Goal: Task Accomplishment & Management: Use online tool/utility

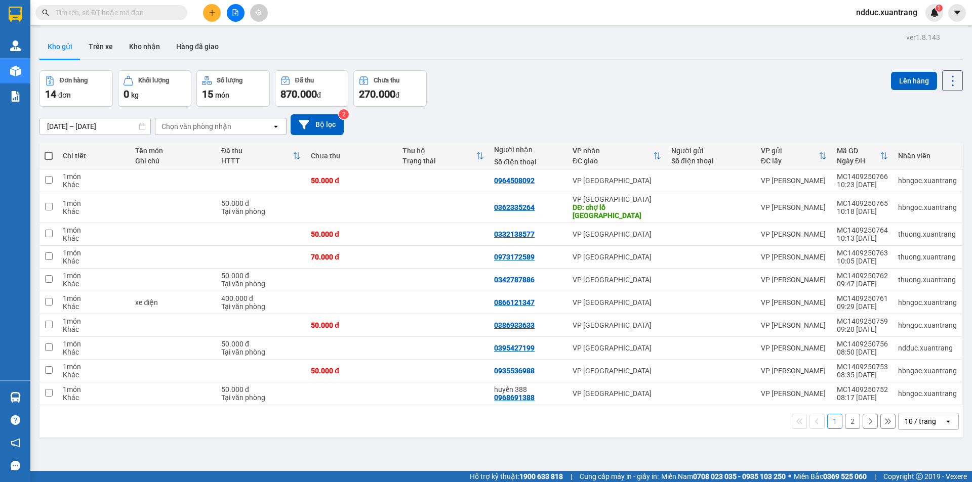
click at [944, 418] on icon "open" at bounding box center [948, 422] width 8 height 8
click at [917, 354] on span "50 / trang" at bounding box center [915, 355] width 32 height 10
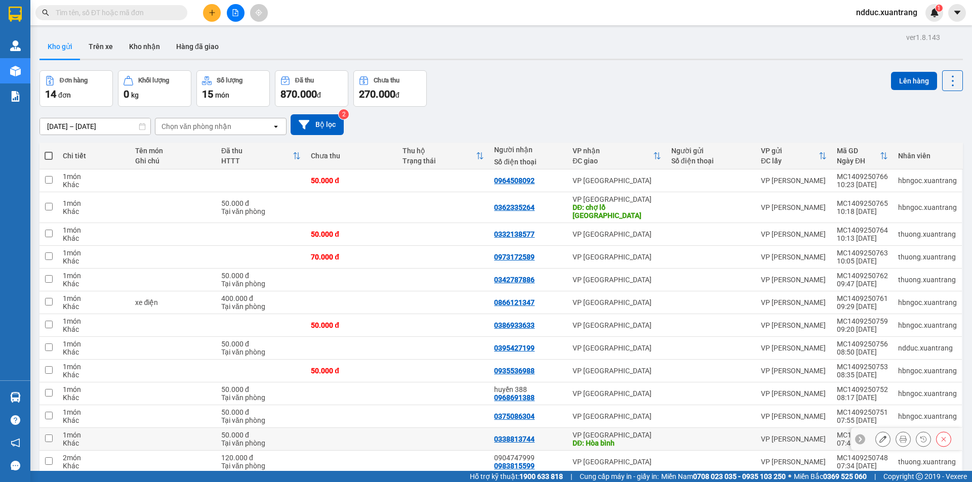
scroll to position [59, 0]
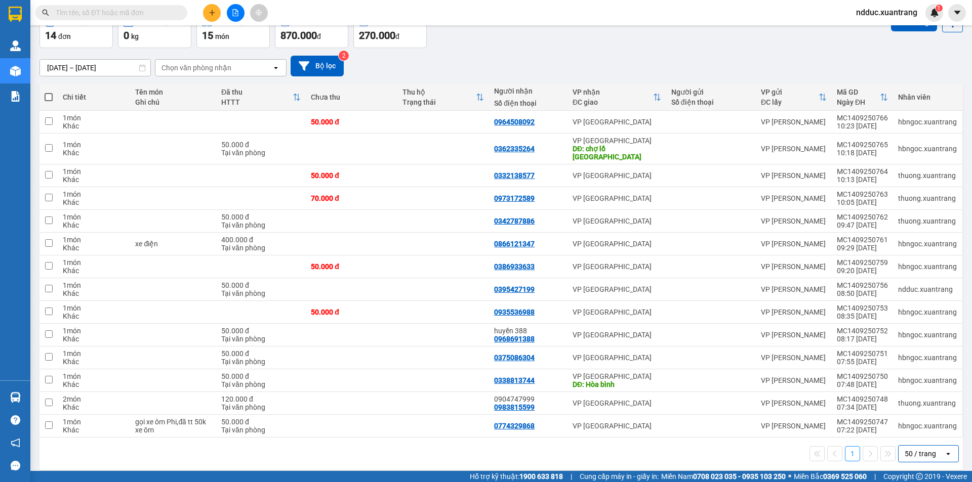
click at [915, 449] on div "50 / trang" at bounding box center [920, 454] width 31 height 10
click at [914, 352] on span "10 / trang" at bounding box center [915, 351] width 32 height 10
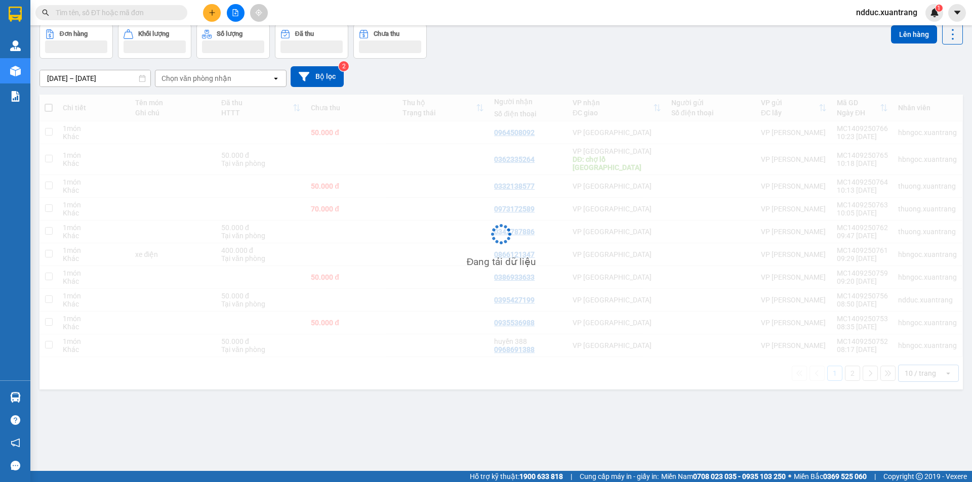
scroll to position [47, 0]
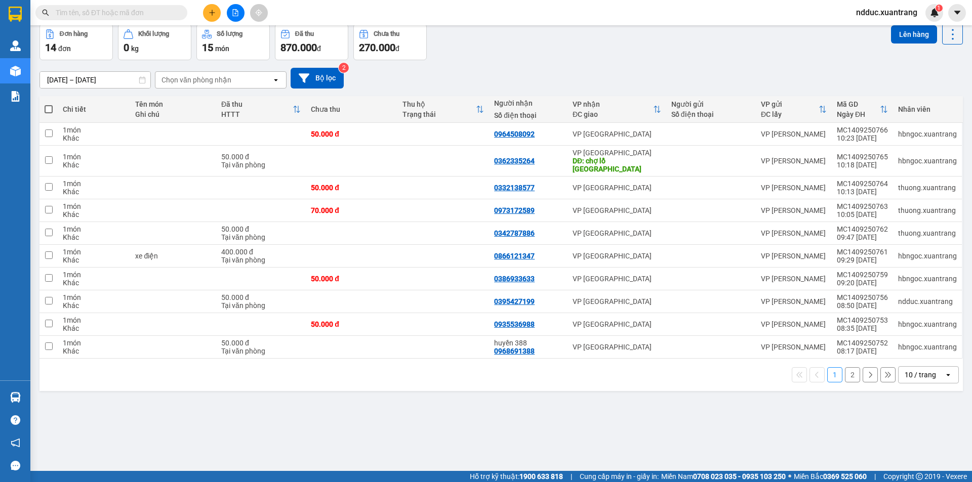
click at [845, 368] on button "2" at bounding box center [852, 375] width 15 height 15
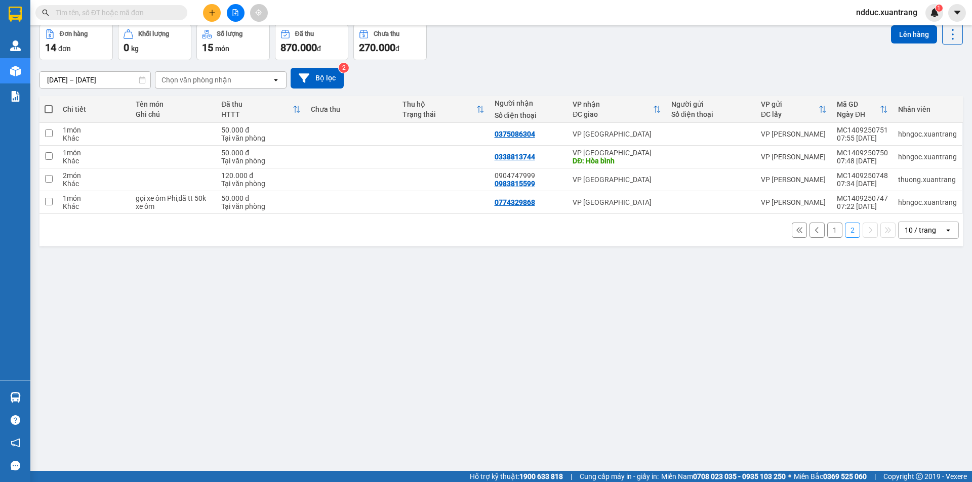
click at [827, 235] on button "1" at bounding box center [834, 230] width 15 height 15
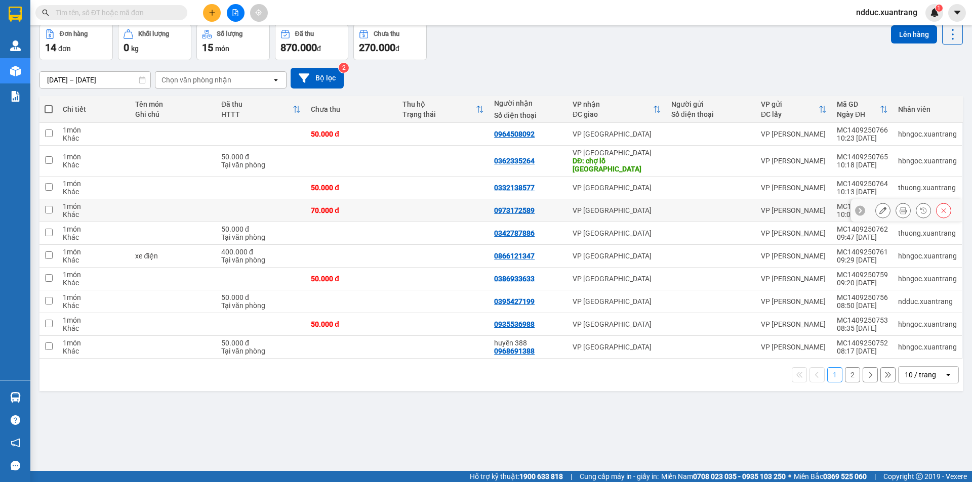
scroll to position [0, 0]
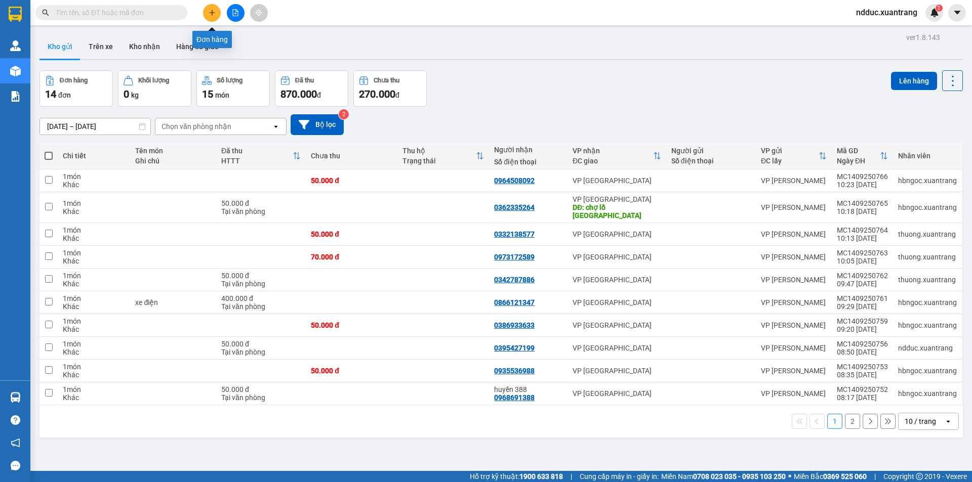
click at [216, 12] on button at bounding box center [212, 13] width 18 height 18
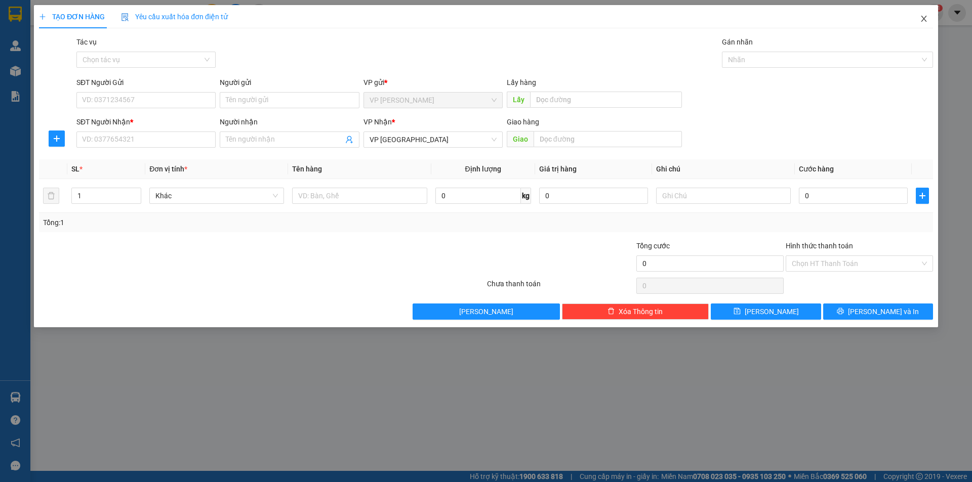
click at [922, 19] on icon "close" at bounding box center [924, 19] width 8 height 8
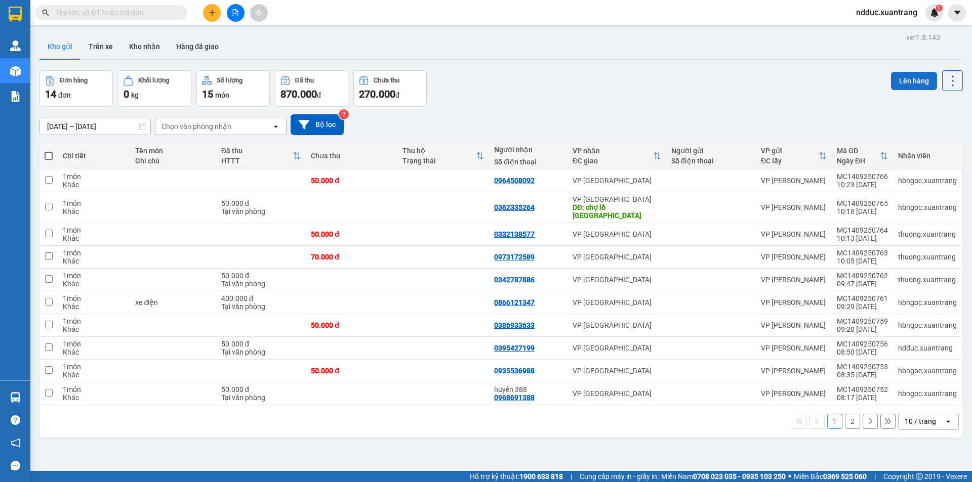
click at [914, 79] on button "Lên hàng" at bounding box center [914, 81] width 46 height 18
drag, startPoint x: 71, startPoint y: 181, endPoint x: 84, endPoint y: 182, distance: 13.2
click at [72, 181] on div "Khác" at bounding box center [94, 185] width 62 height 8
checkbox input "true"
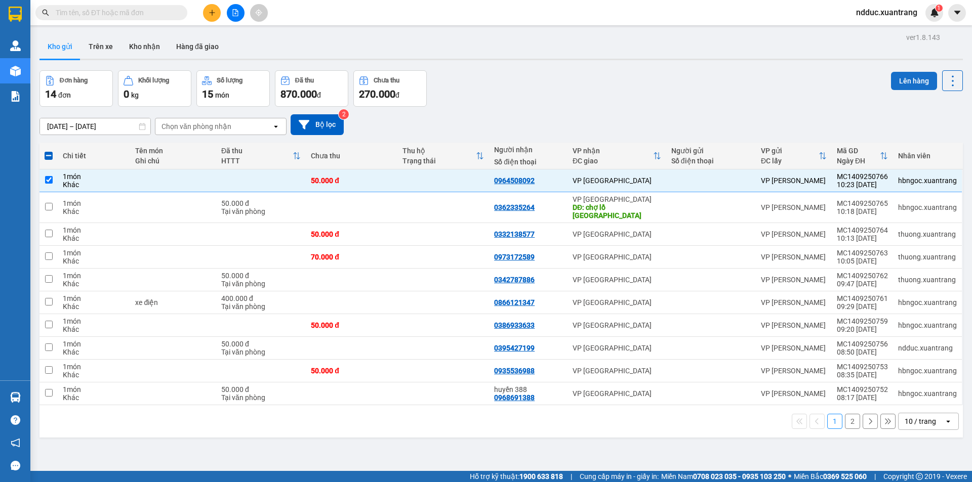
click at [894, 82] on button "Lên hàng" at bounding box center [914, 81] width 46 height 18
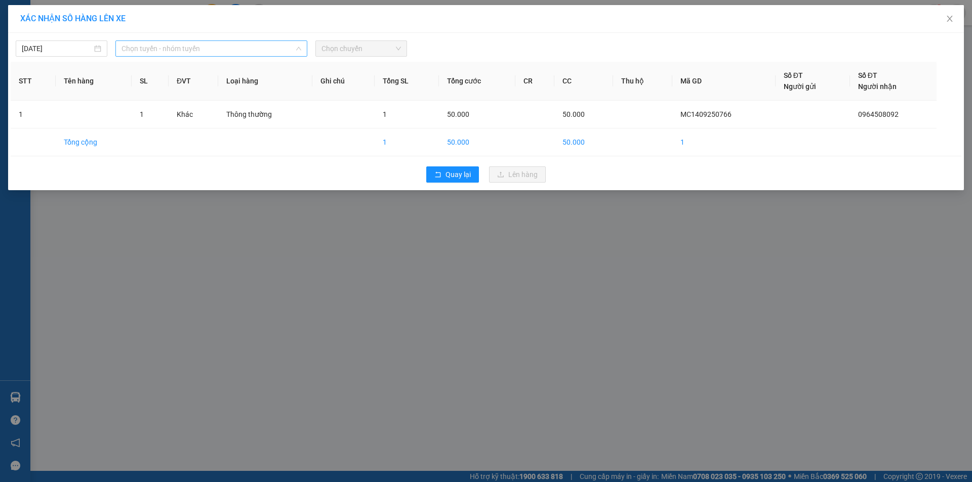
click at [232, 49] on span "Chọn tuyến - nhóm tuyến" at bounding box center [211, 48] width 180 height 15
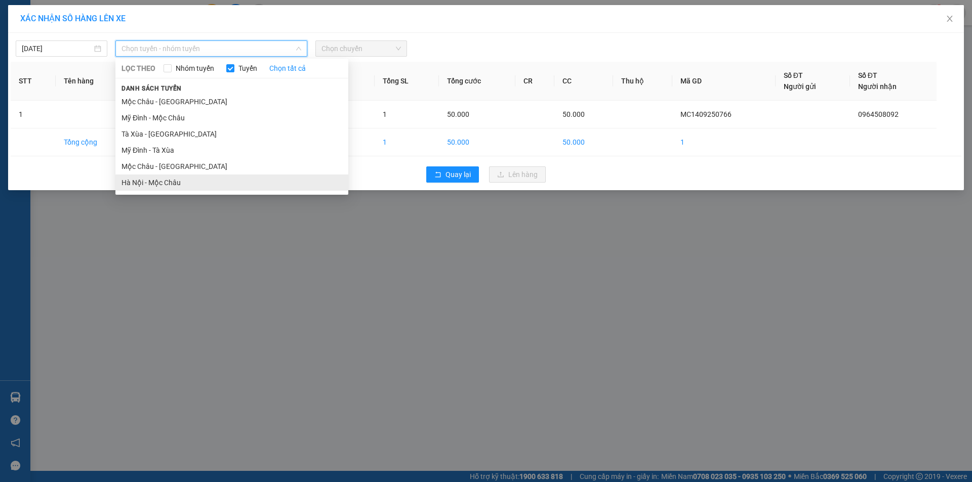
click at [153, 182] on li "Hà Nội - Mộc Châu" at bounding box center [231, 183] width 233 height 16
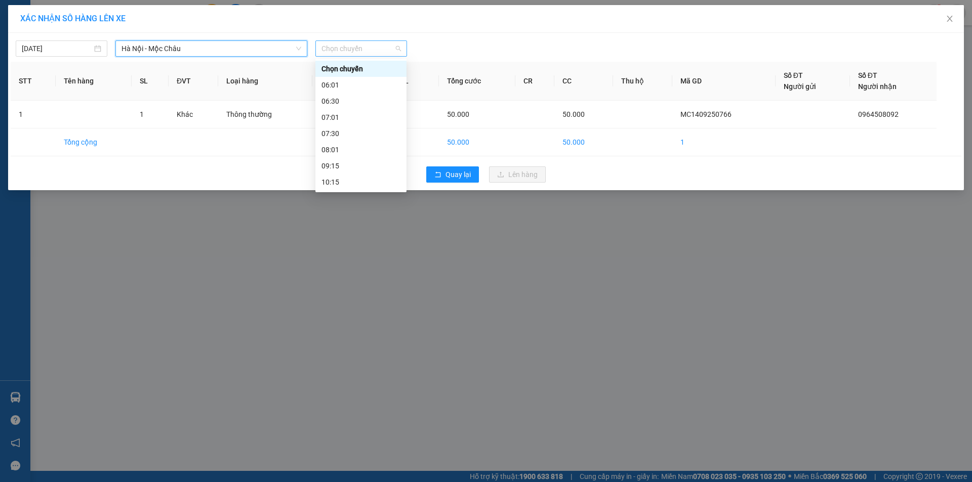
click at [375, 45] on span "Chọn chuyến" at bounding box center [360, 48] width 79 height 15
click at [135, 50] on span "Hà Nội - Mộc Châu" at bounding box center [211, 48] width 180 height 15
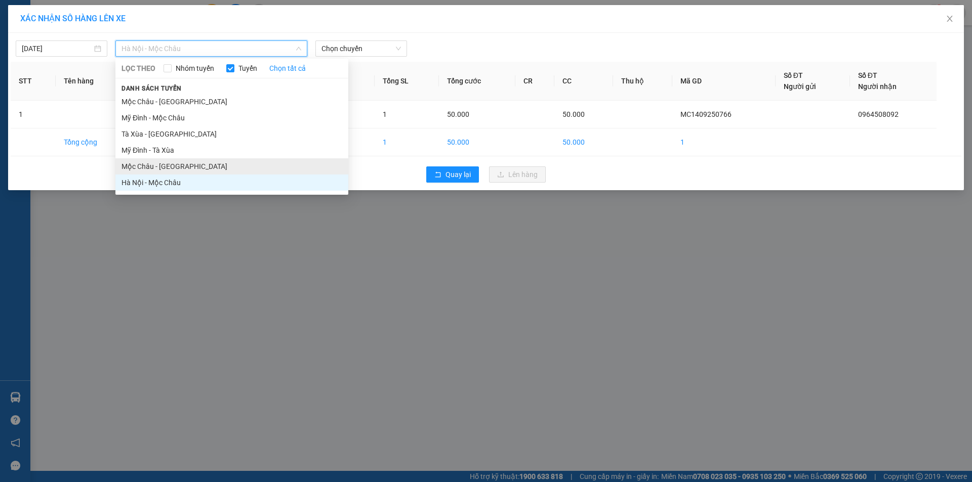
drag, startPoint x: 151, startPoint y: 164, endPoint x: 158, endPoint y: 164, distance: 7.6
click at [154, 164] on li "Mộc Châu - [GEOGRAPHIC_DATA]" at bounding box center [231, 166] width 233 height 16
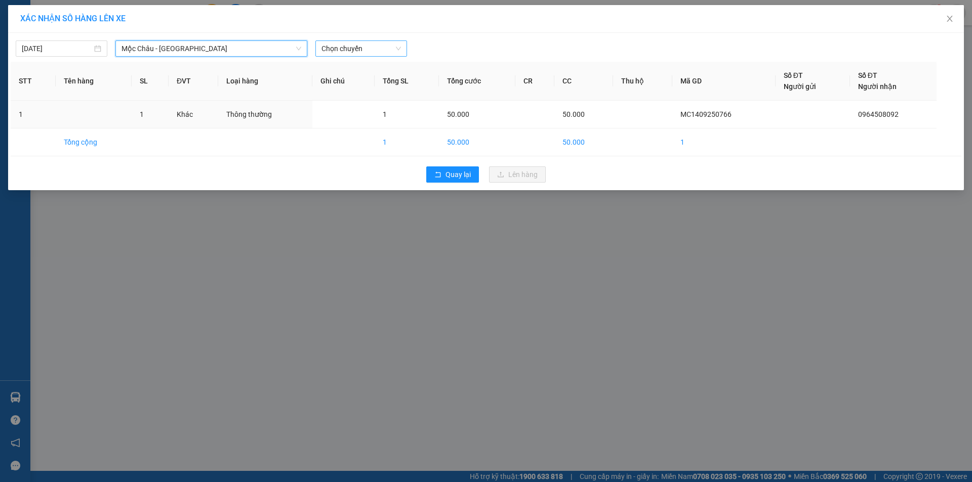
click at [338, 51] on span "Chọn chuyến" at bounding box center [360, 48] width 79 height 15
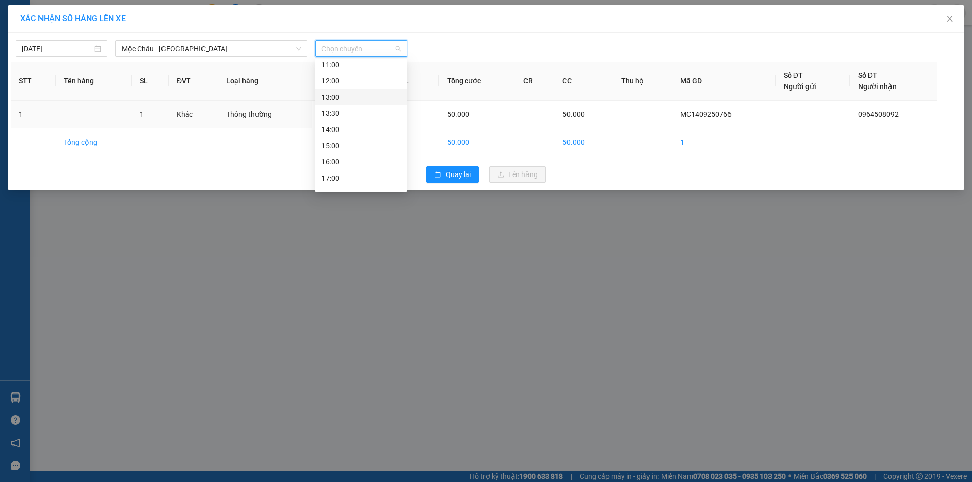
scroll to position [51, 0]
click at [512, 44] on div at bounding box center [607, 48] width 394 height 16
click at [939, 22] on span "Close" at bounding box center [949, 19] width 28 height 28
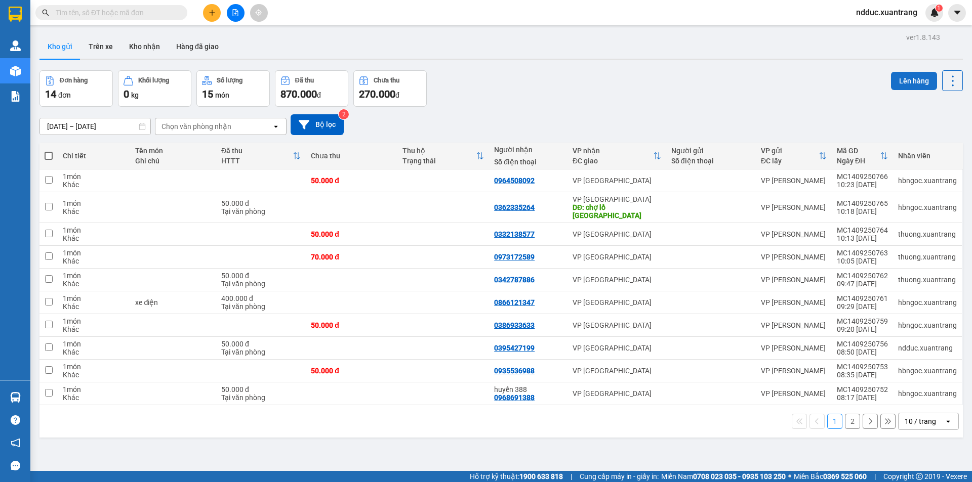
click at [900, 80] on button "Lên hàng" at bounding box center [914, 81] width 46 height 18
click at [80, 176] on div "1 món" at bounding box center [94, 177] width 62 height 8
checkbox input "true"
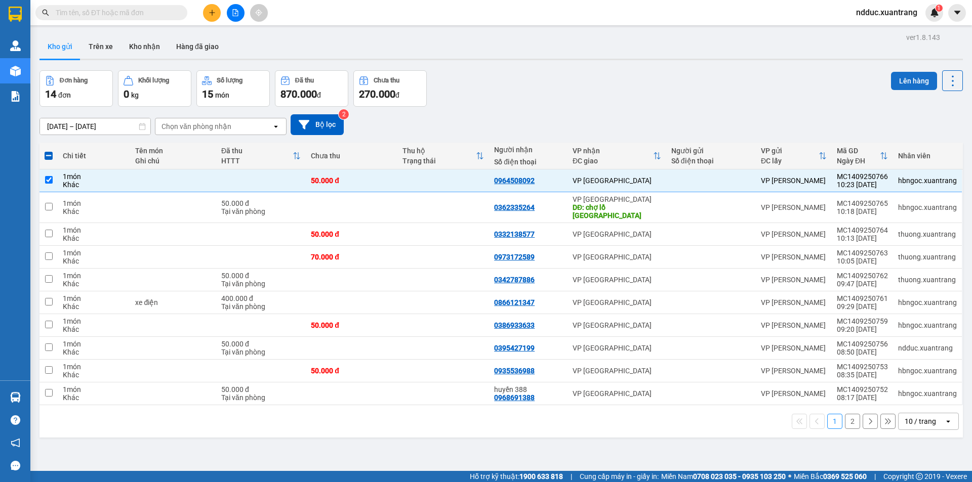
click at [902, 84] on button "Lên hàng" at bounding box center [914, 81] width 46 height 18
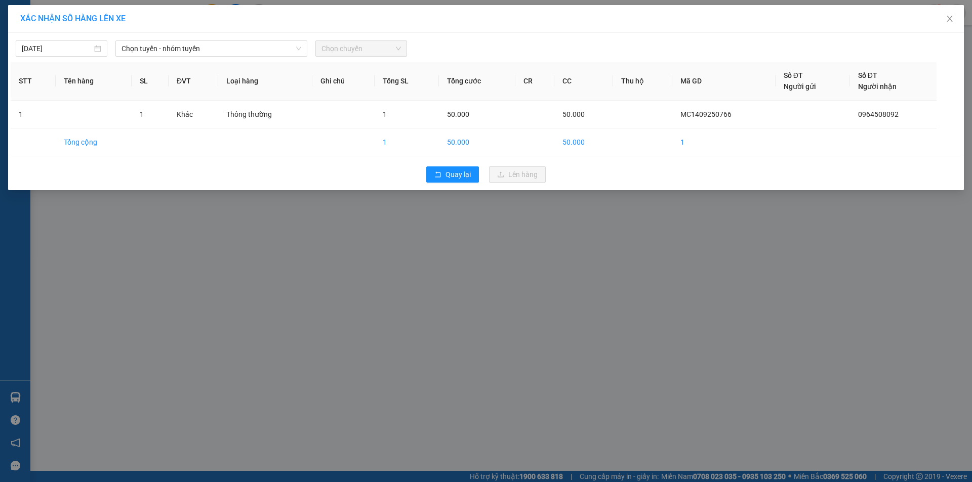
click at [409, 45] on div "Chọn chuyến" at bounding box center [361, 48] width 100 height 16
click at [397, 49] on span "Chọn chuyến" at bounding box center [360, 48] width 79 height 15
click at [245, 49] on span "Chọn tuyến - nhóm tuyến" at bounding box center [211, 48] width 180 height 15
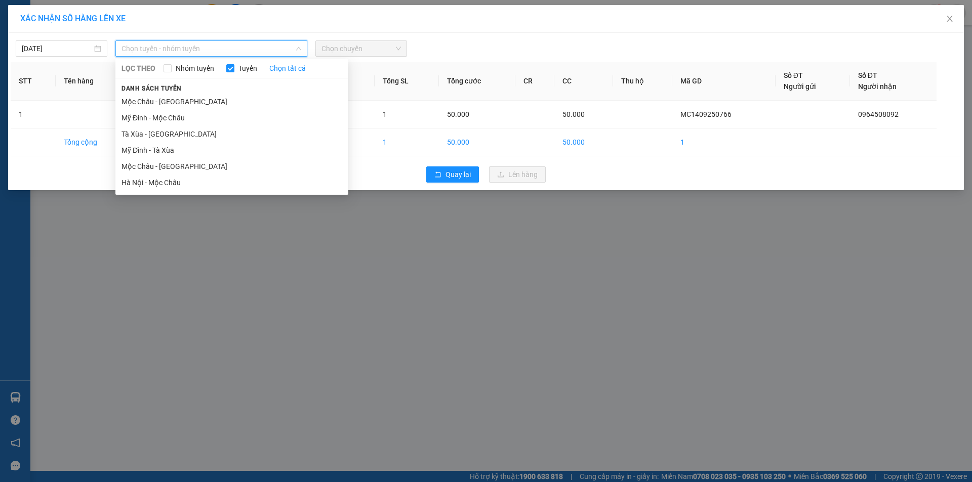
drag, startPoint x: 155, startPoint y: 166, endPoint x: 323, endPoint y: 80, distance: 188.8
click at [159, 165] on li "Mộc Châu - [GEOGRAPHIC_DATA]" at bounding box center [231, 166] width 233 height 16
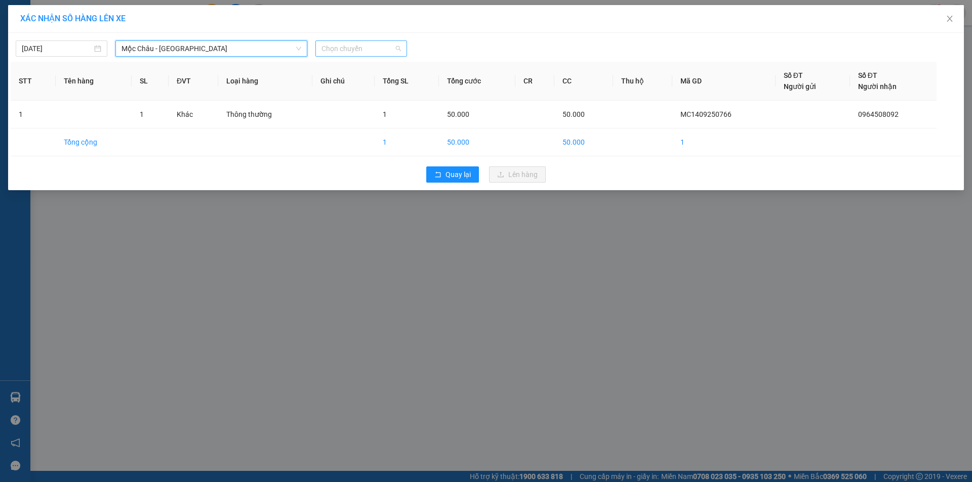
click at [372, 55] on span "Chọn chuyến" at bounding box center [360, 48] width 79 height 15
click at [384, 235] on div "XÁC NHẬN SỐ HÀNG LÊN XE [DATE] [GEOGRAPHIC_DATA] - [GEOGRAPHIC_DATA] LỌC THEO N…" at bounding box center [486, 241] width 972 height 482
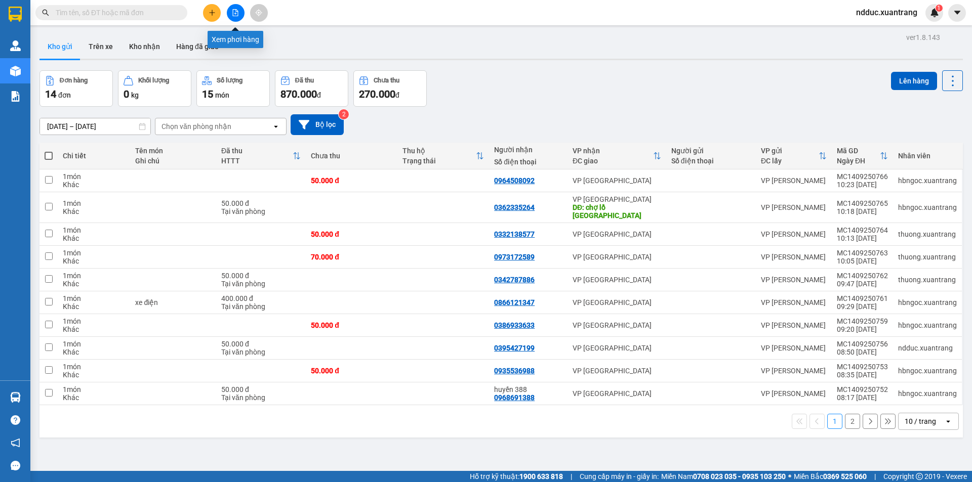
click at [232, 13] on icon "file-add" at bounding box center [235, 12] width 7 height 7
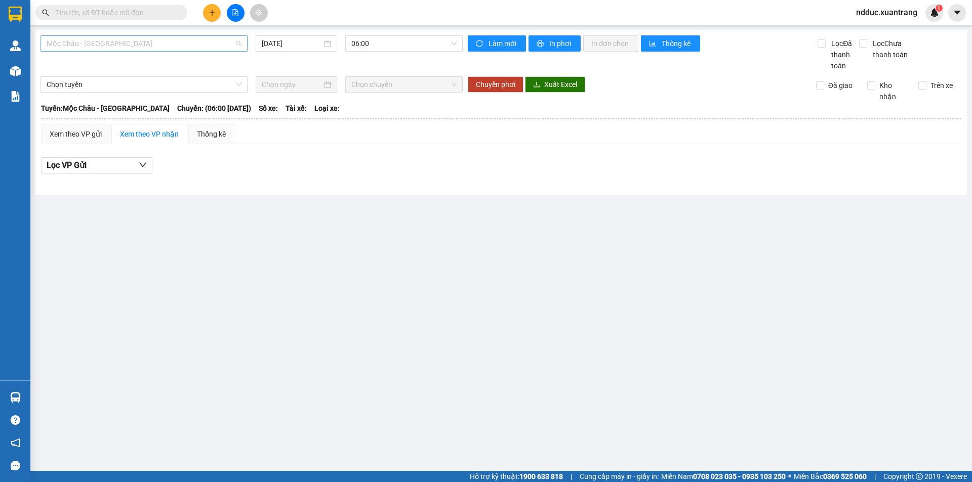
click at [92, 45] on span "Mộc Châu - [GEOGRAPHIC_DATA]" at bounding box center [144, 43] width 195 height 15
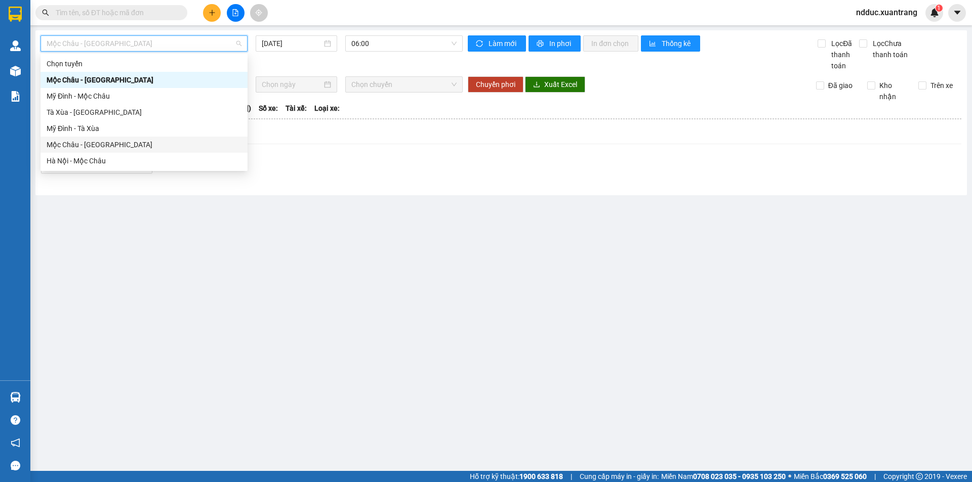
drag, startPoint x: 67, startPoint y: 144, endPoint x: 295, endPoint y: 83, distance: 236.0
click at [68, 143] on div "Mộc Châu - [GEOGRAPHIC_DATA]" at bounding box center [144, 144] width 195 height 11
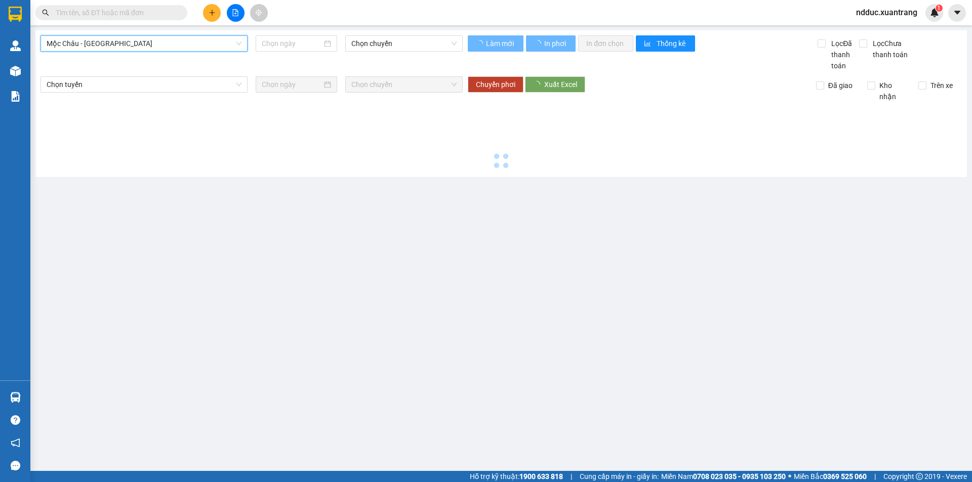
type input "[DATE]"
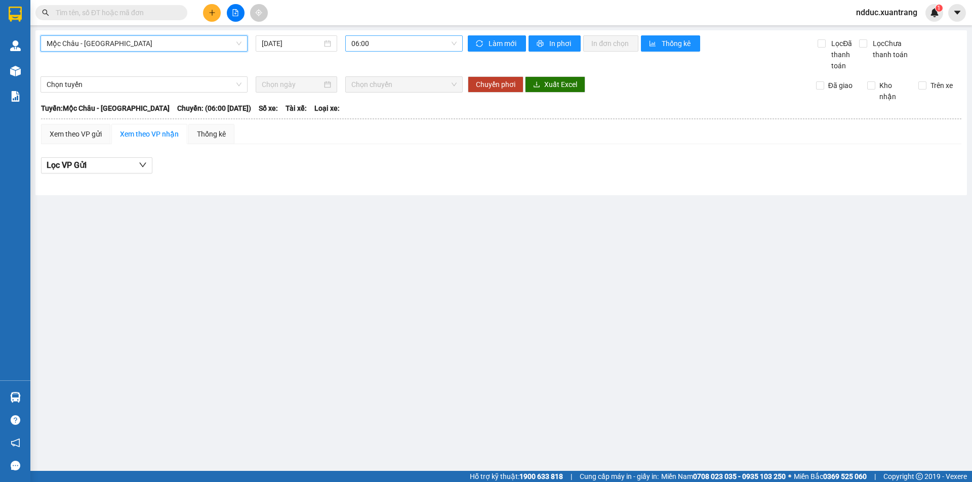
click at [374, 41] on span "06:00" at bounding box center [403, 43] width 105 height 15
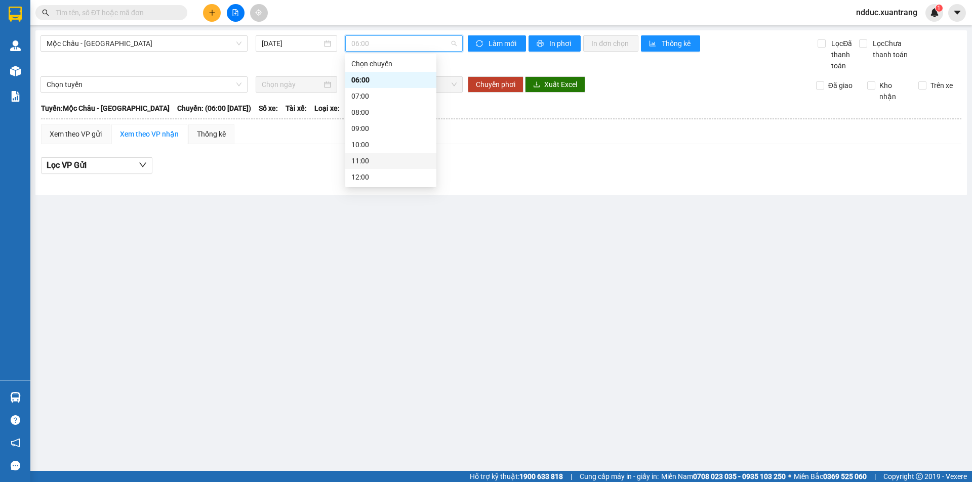
click at [372, 154] on div "11:00" at bounding box center [390, 161] width 91 height 16
drag, startPoint x: 375, startPoint y: 46, endPoint x: 375, endPoint y: 56, distance: 10.6
click at [375, 46] on span "11:00" at bounding box center [403, 43] width 105 height 15
click at [364, 174] on div "12:00" at bounding box center [390, 177] width 79 height 11
click at [379, 45] on span "12:00" at bounding box center [403, 43] width 105 height 15
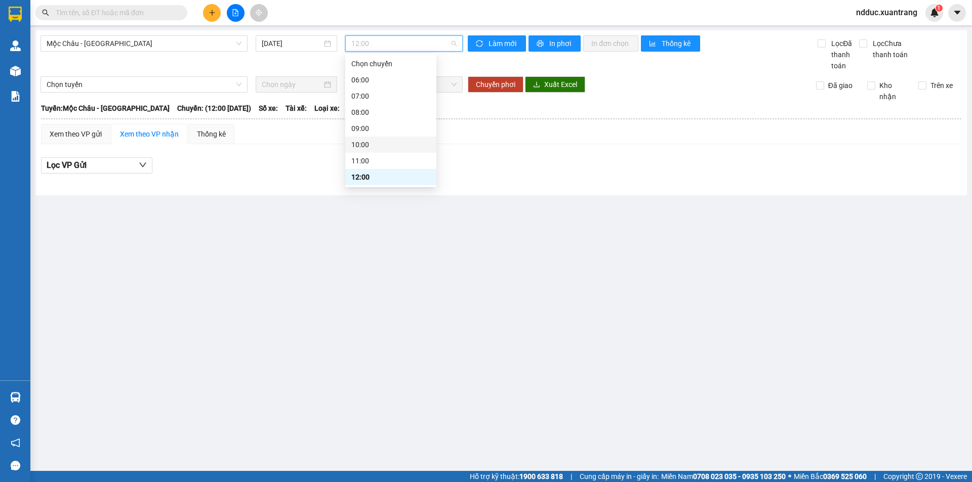
click at [374, 142] on div "10:00" at bounding box center [390, 144] width 79 height 11
click at [376, 46] on span "10:00" at bounding box center [403, 43] width 105 height 15
click at [370, 157] on div "11:00" at bounding box center [390, 160] width 79 height 11
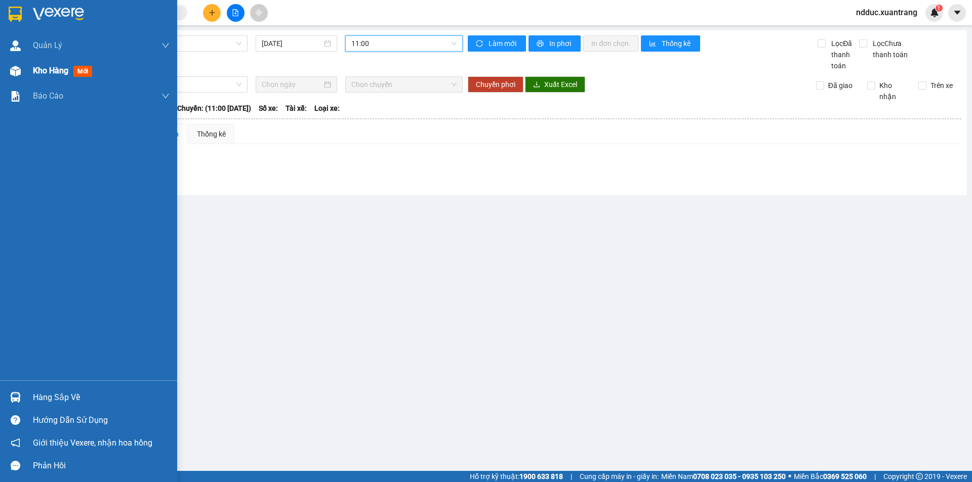
click at [27, 73] on div "Kho hàng mới" at bounding box center [88, 70] width 177 height 25
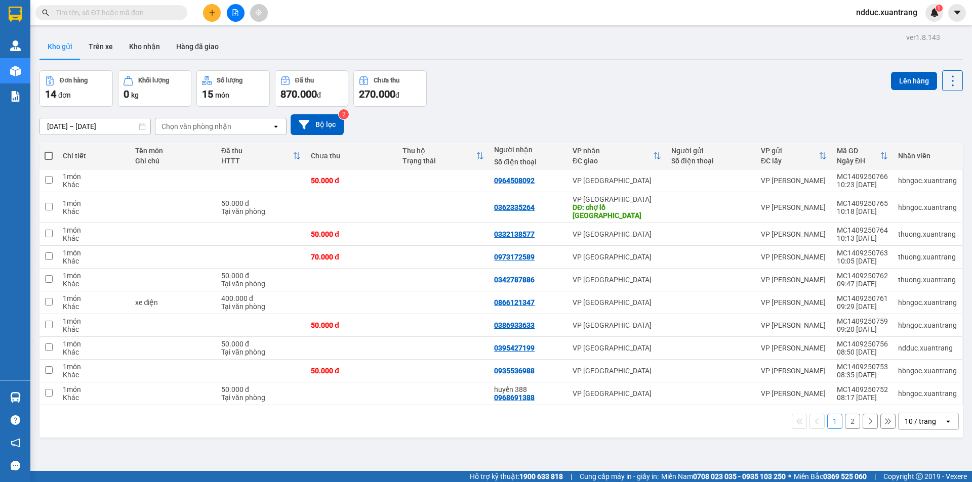
click at [42, 155] on th at bounding box center [48, 156] width 18 height 27
click at [49, 156] on span at bounding box center [49, 156] width 8 height 8
click at [49, 151] on input "checkbox" at bounding box center [49, 151] width 0 height 0
checkbox input "true"
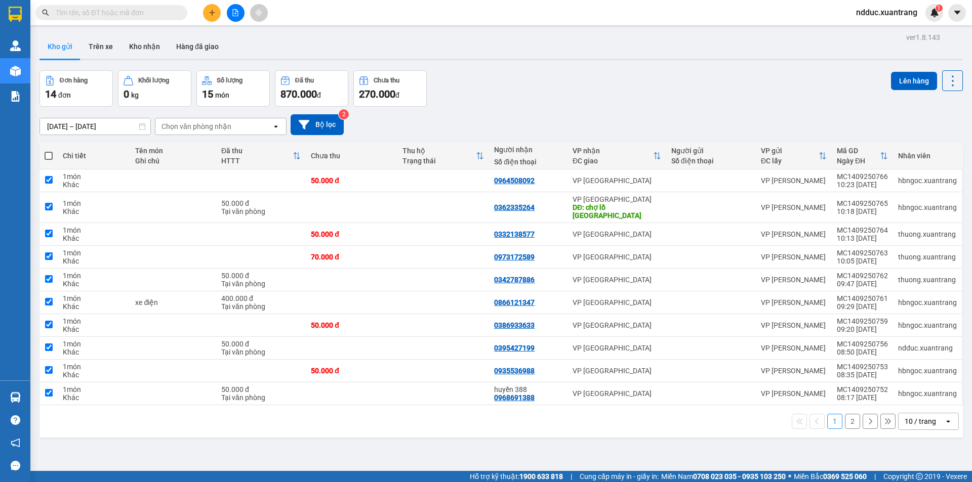
checkbox input "true"
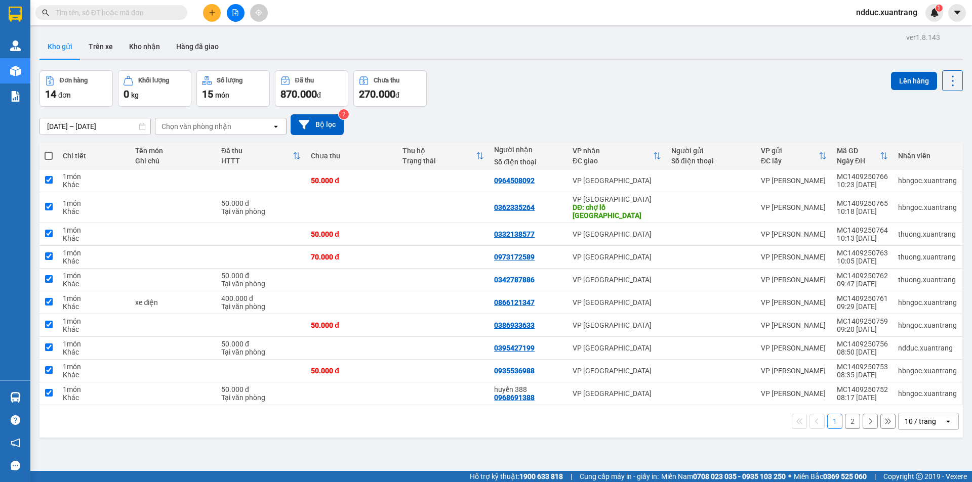
checkbox input "true"
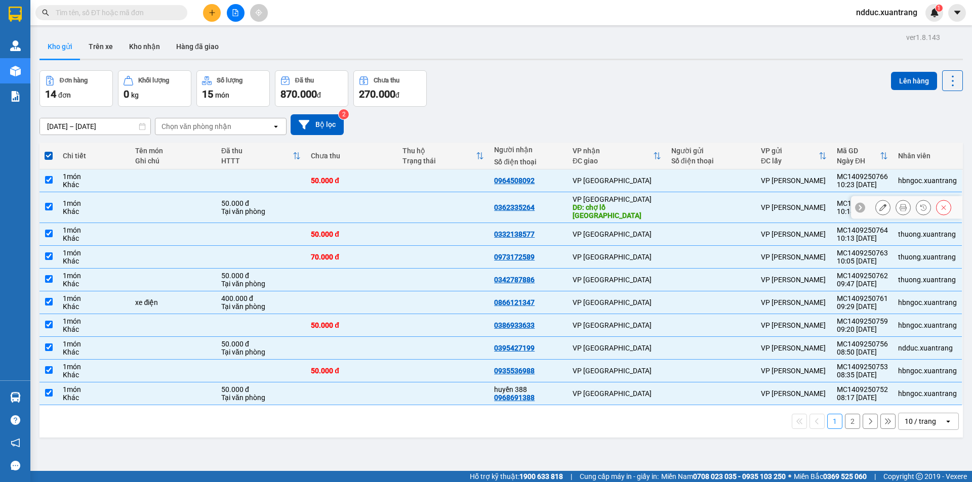
click at [162, 204] on td at bounding box center [173, 207] width 86 height 31
checkbox input "false"
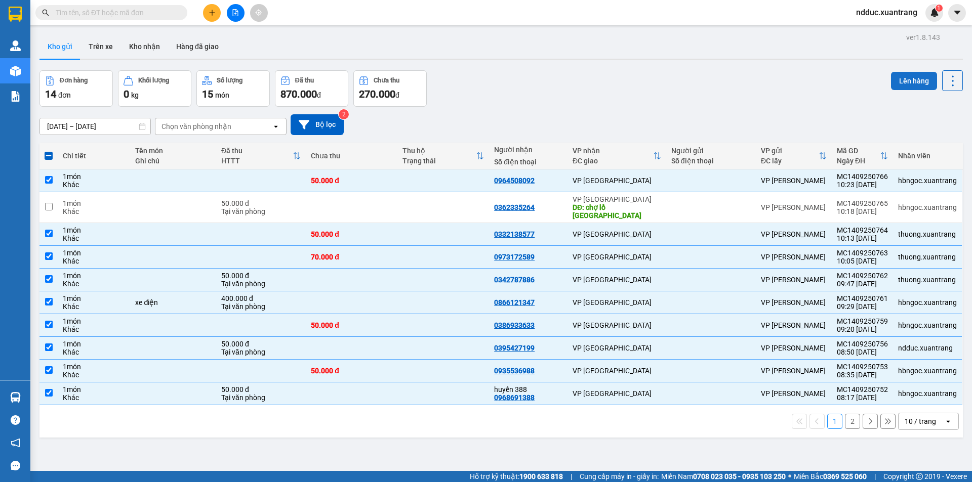
click at [904, 85] on button "Lên hàng" at bounding box center [914, 81] width 46 height 18
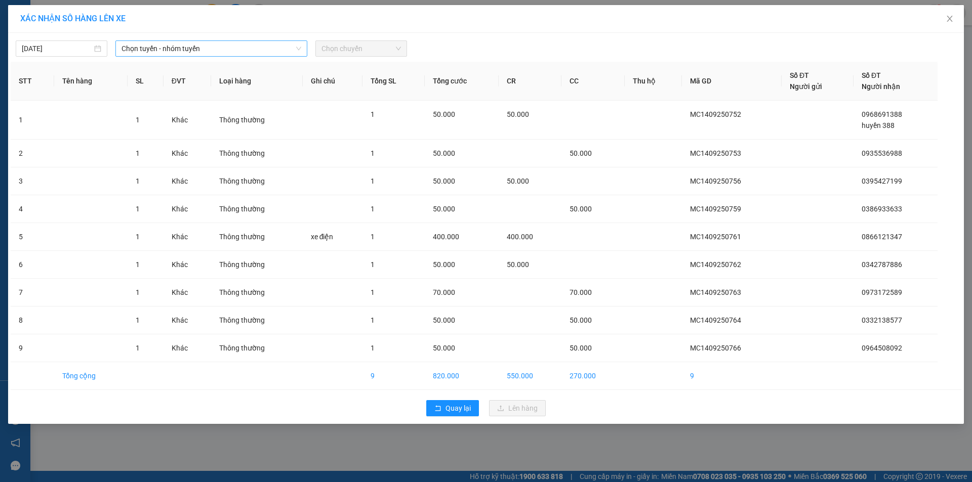
click at [176, 51] on span "Chọn tuyến - nhóm tuyến" at bounding box center [211, 48] width 180 height 15
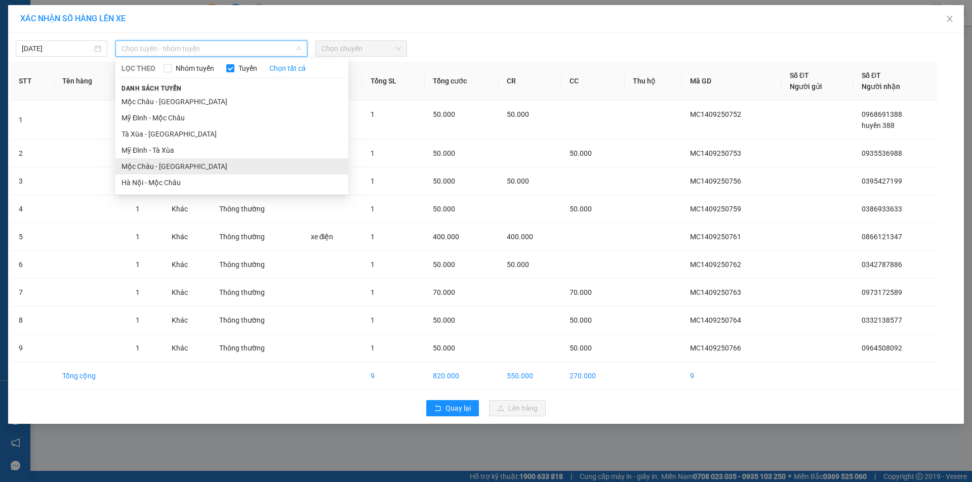
click at [164, 167] on li "Mộc Châu - [GEOGRAPHIC_DATA]" at bounding box center [231, 166] width 233 height 16
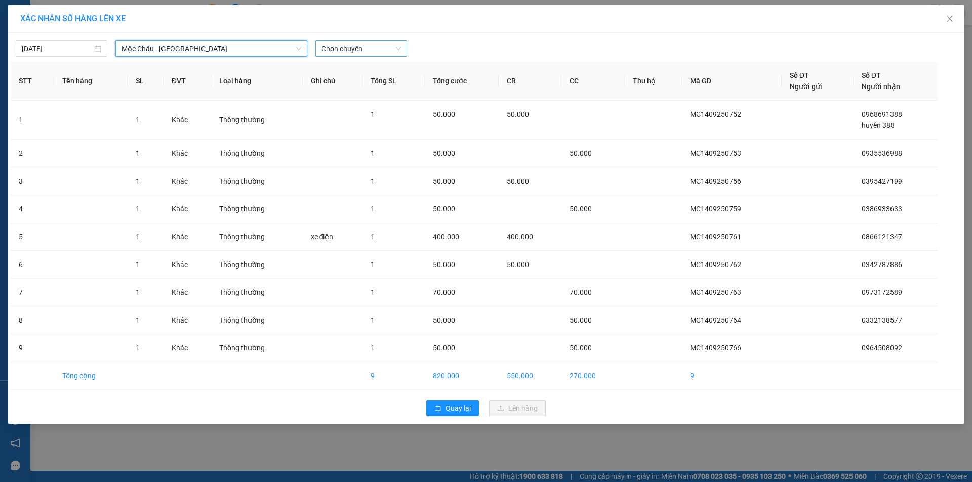
click at [345, 54] on span "Chọn chuyến" at bounding box center [360, 48] width 79 height 15
click at [336, 47] on span "Chọn chuyến" at bounding box center [360, 48] width 79 height 15
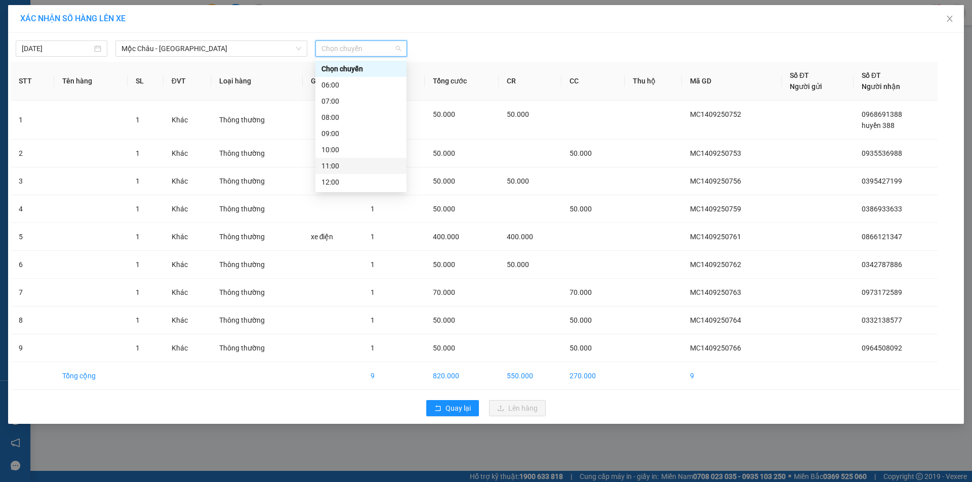
click at [338, 162] on div "11:00" at bounding box center [360, 165] width 79 height 11
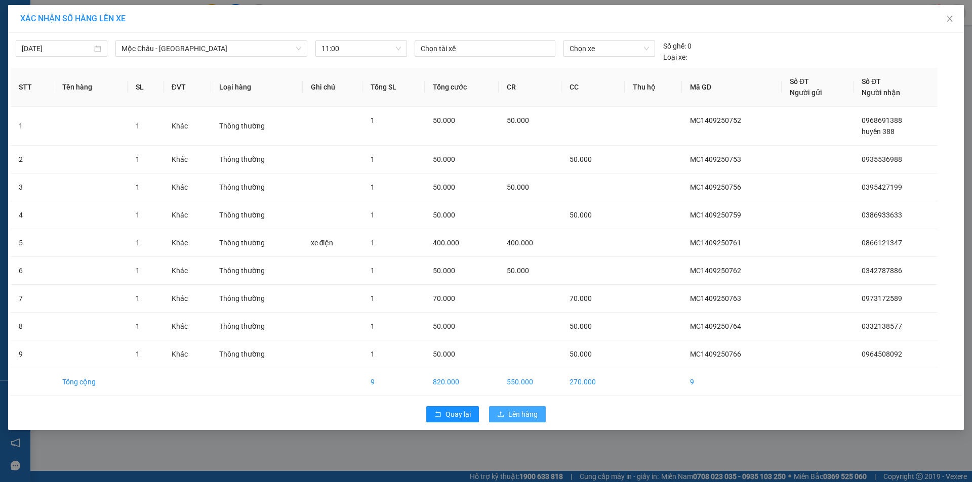
click at [520, 415] on span "Lên hàng" at bounding box center [522, 414] width 29 height 11
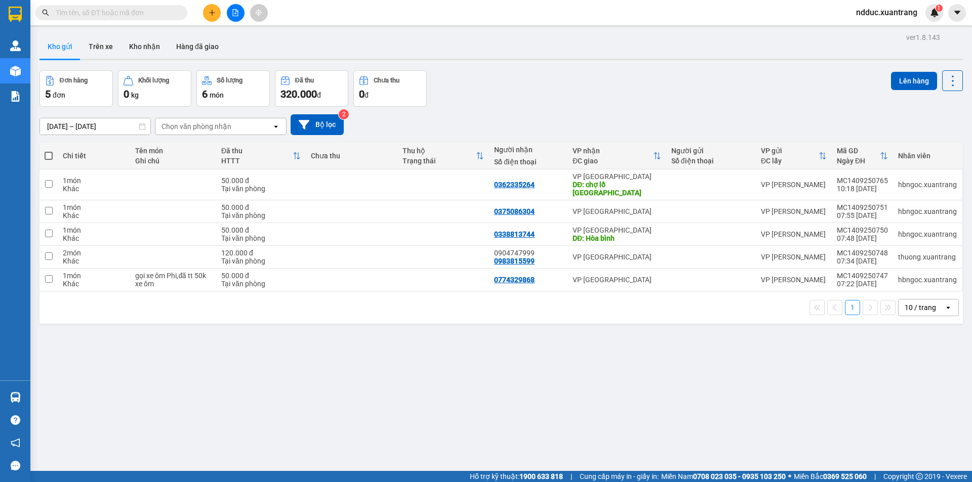
drag, startPoint x: 52, startPoint y: 153, endPoint x: 50, endPoint y: 183, distance: 29.9
click at [50, 153] on span at bounding box center [49, 156] width 8 height 8
click at [49, 151] on input "checkbox" at bounding box center [49, 151] width 0 height 0
checkbox input "true"
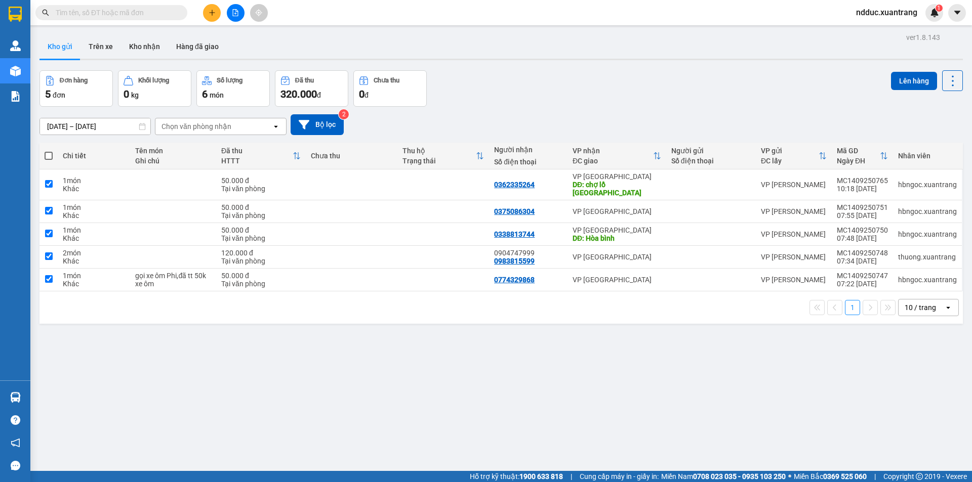
checkbox input "true"
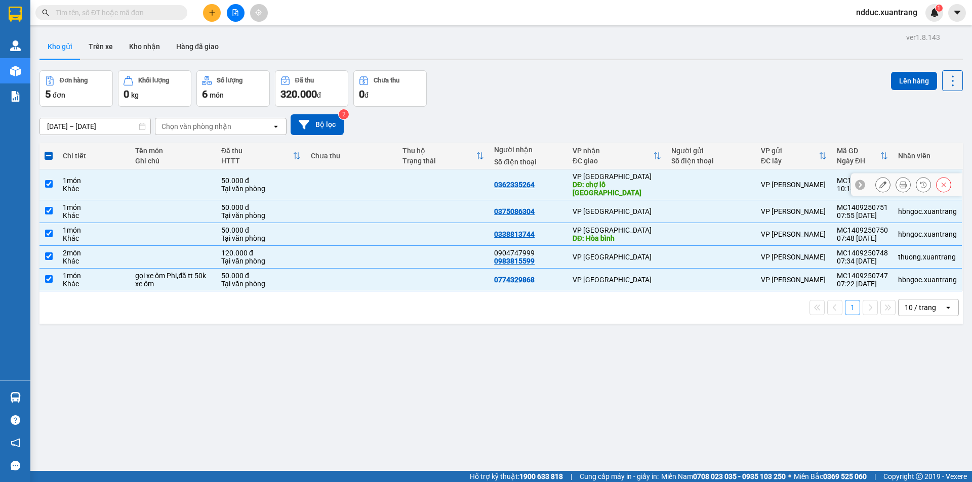
click at [51, 182] on input "checkbox" at bounding box center [49, 184] width 8 height 8
checkbox input "false"
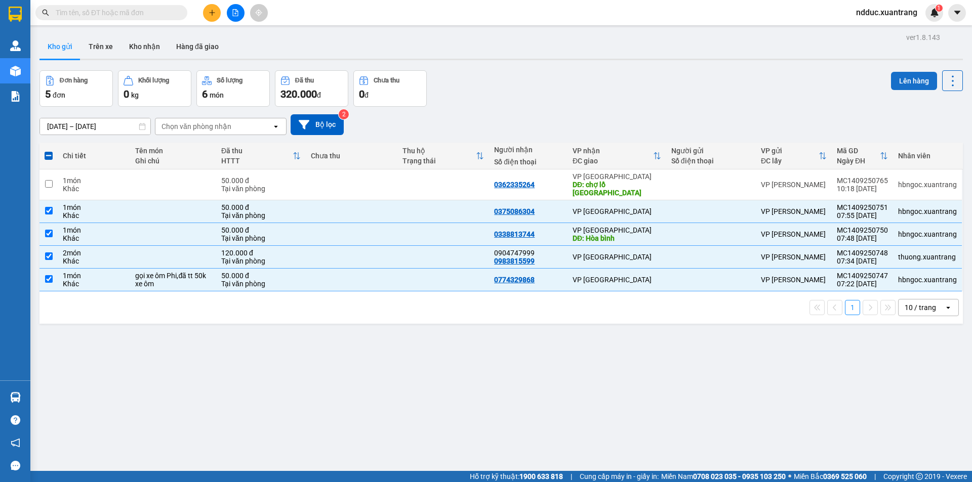
click at [899, 81] on button "Lên hàng" at bounding box center [914, 81] width 46 height 18
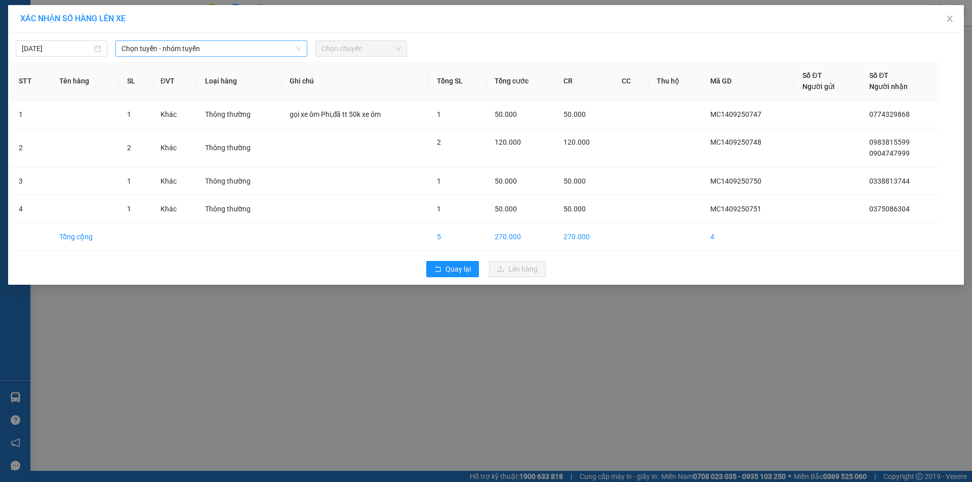
drag, startPoint x: 226, startPoint y: 45, endPoint x: 214, endPoint y: 55, distance: 15.9
click at [226, 46] on span "Chọn tuyến - nhóm tuyến" at bounding box center [211, 48] width 180 height 15
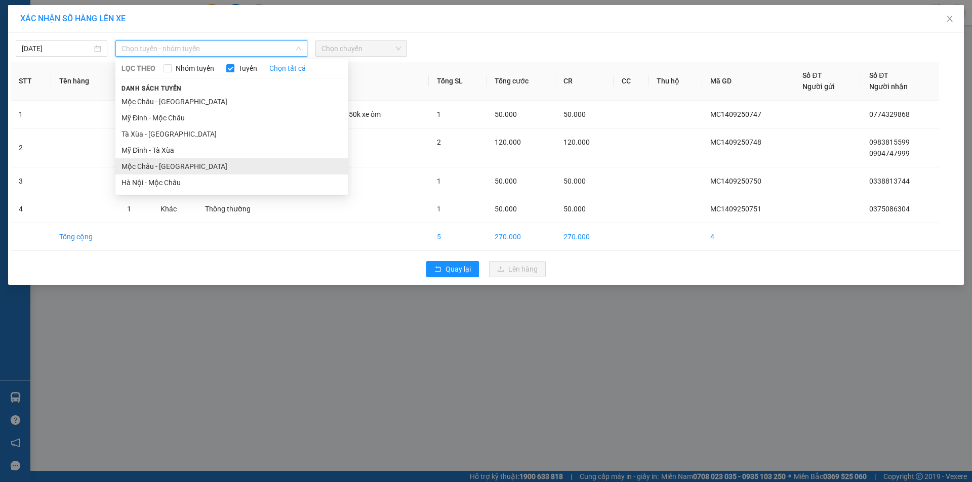
click at [145, 171] on li "Mộc Châu - [GEOGRAPHIC_DATA]" at bounding box center [231, 166] width 233 height 16
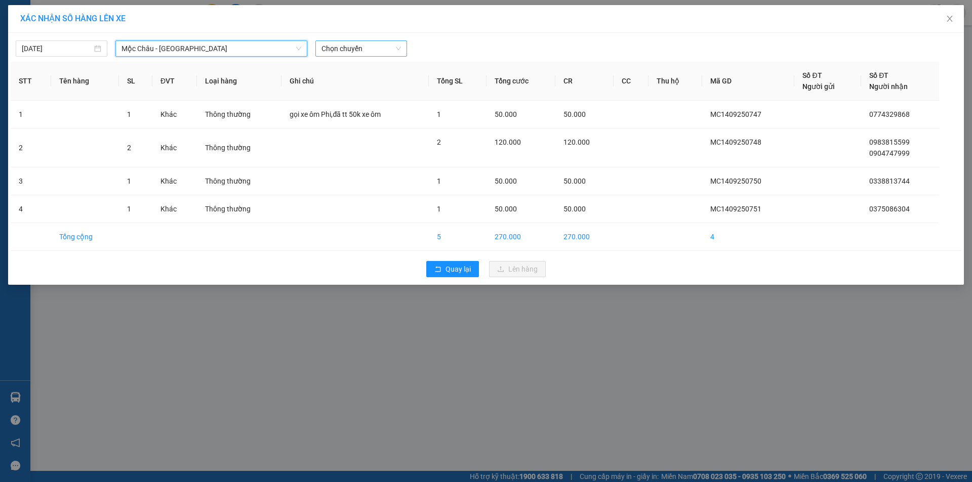
click at [339, 54] on span "Chọn chuyến" at bounding box center [360, 48] width 79 height 15
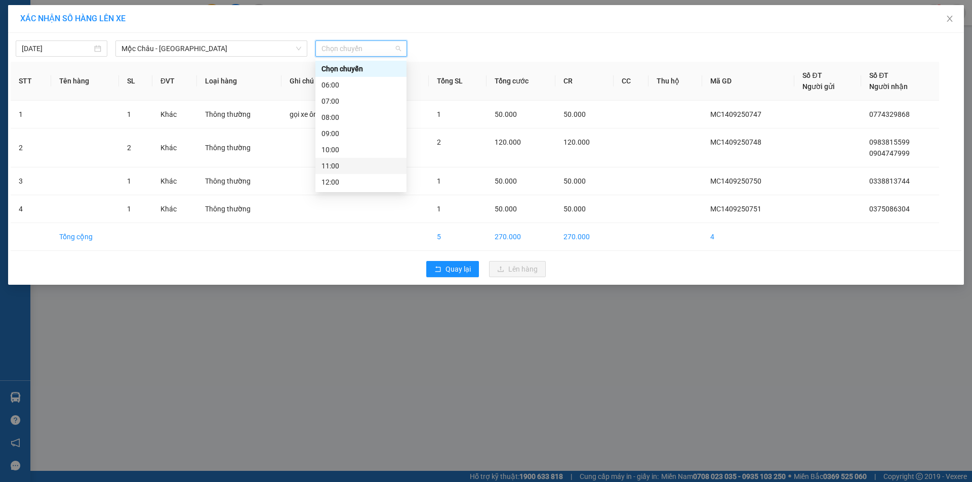
click at [337, 166] on div "11:00" at bounding box center [360, 165] width 79 height 11
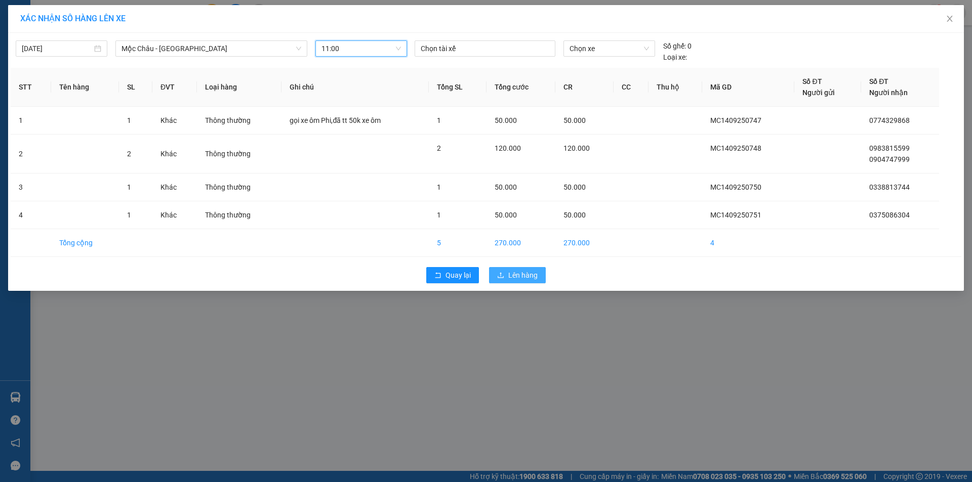
click at [516, 275] on span "Lên hàng" at bounding box center [522, 275] width 29 height 11
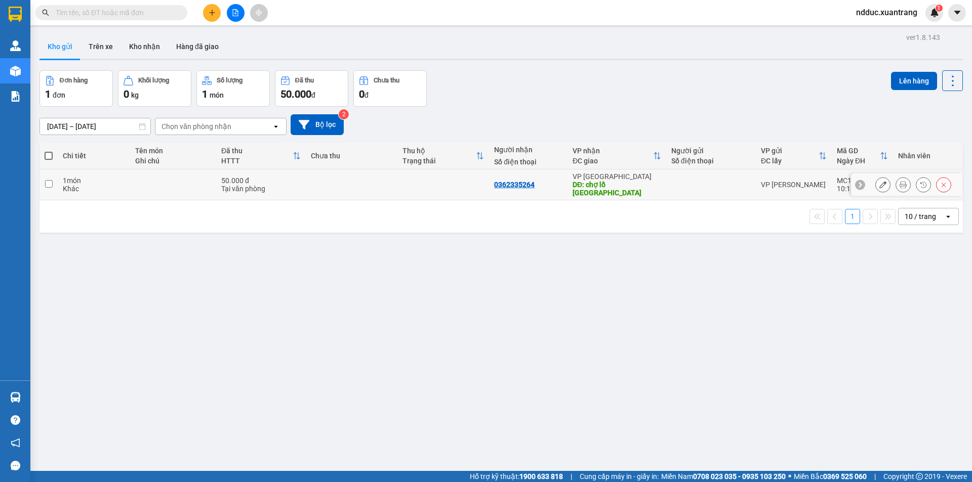
click at [441, 179] on td at bounding box center [443, 185] width 92 height 31
checkbox input "true"
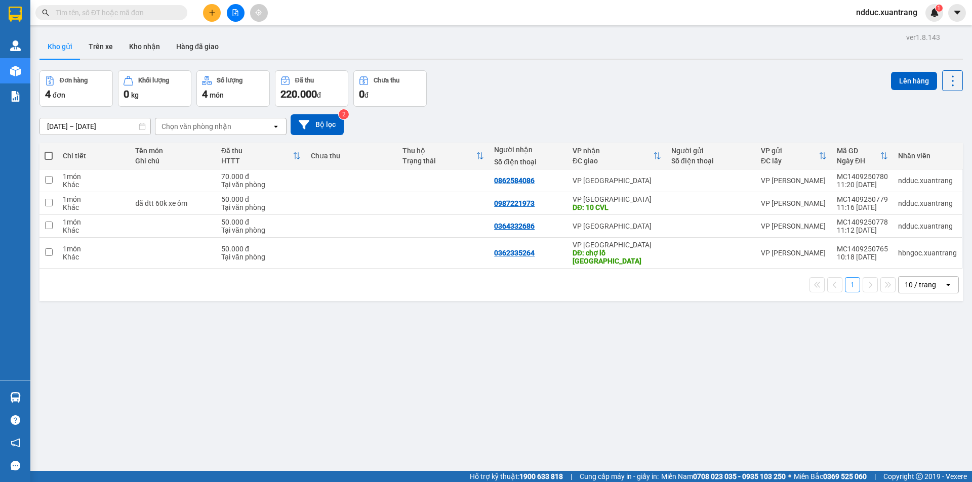
drag, startPoint x: 44, startPoint y: 154, endPoint x: 77, endPoint y: 232, distance: 84.1
click at [45, 155] on th at bounding box center [48, 156] width 18 height 27
click at [47, 157] on span at bounding box center [49, 156] width 8 height 8
click at [49, 151] on input "checkbox" at bounding box center [49, 151] width 0 height 0
checkbox input "true"
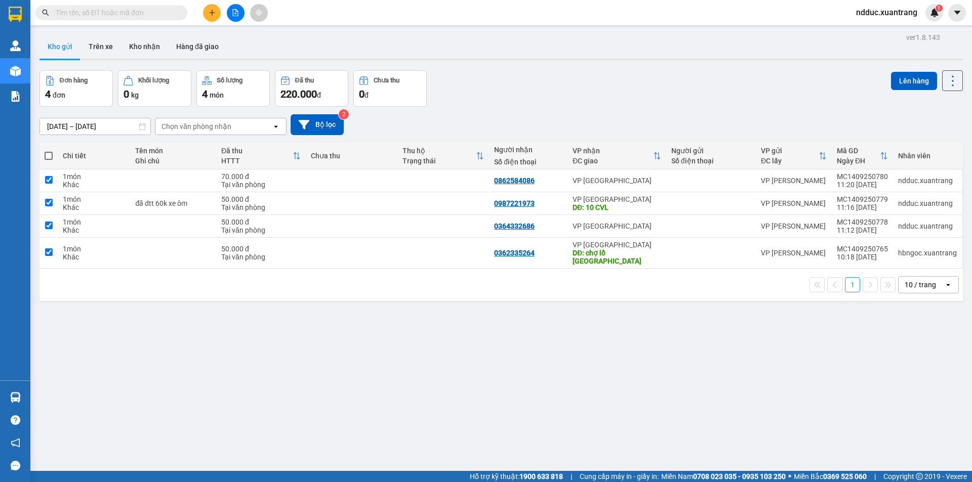
checkbox input "true"
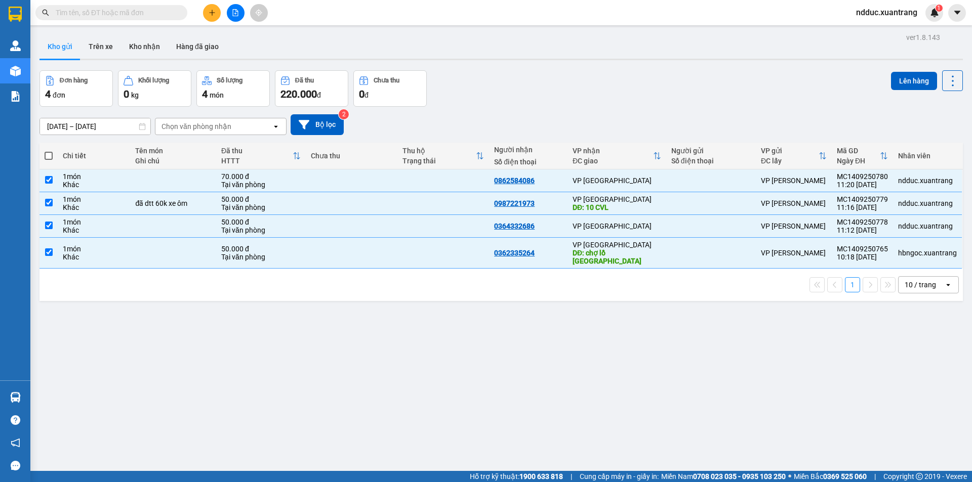
click at [120, 259] on td "1 món Khác" at bounding box center [94, 253] width 72 height 31
checkbox input "false"
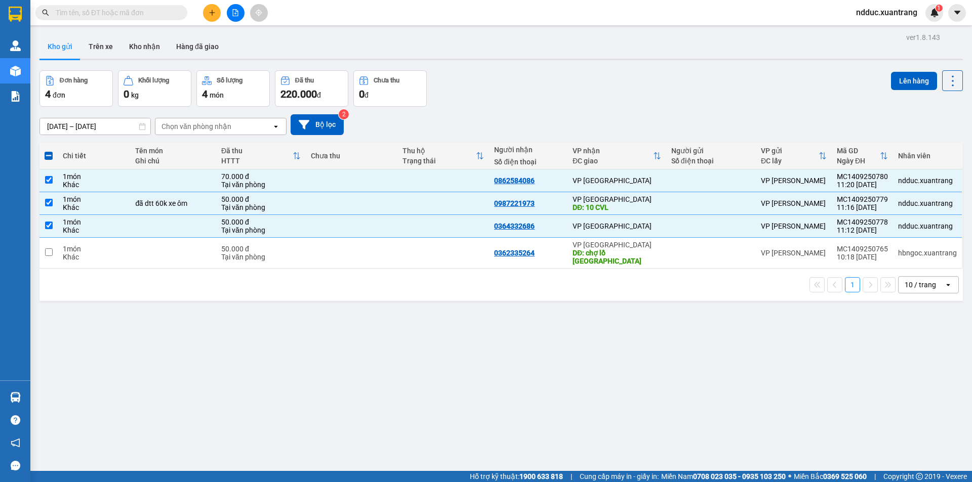
drag, startPoint x: 904, startPoint y: 85, endPoint x: 861, endPoint y: 100, distance: 46.1
click at [901, 85] on button "Lên hàng" at bounding box center [914, 81] width 46 height 18
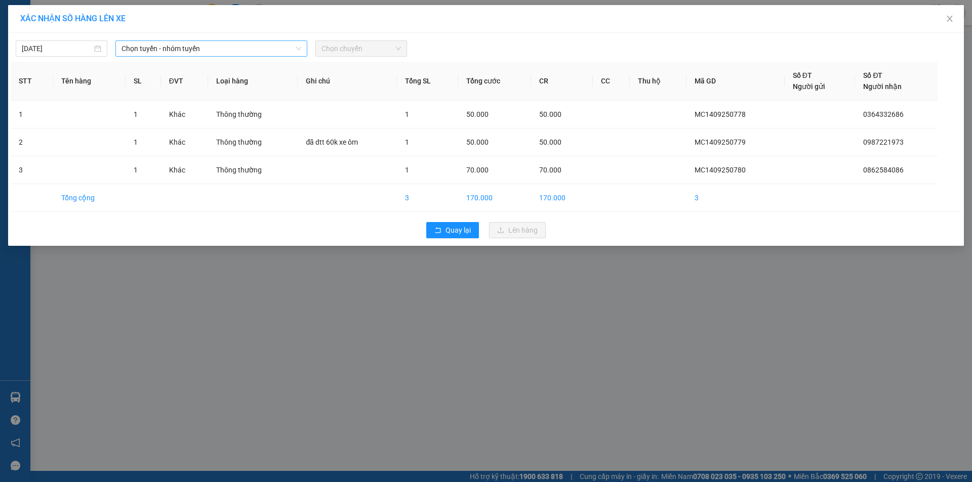
click at [183, 48] on span "Chọn tuyến - nhóm tuyến" at bounding box center [211, 48] width 180 height 15
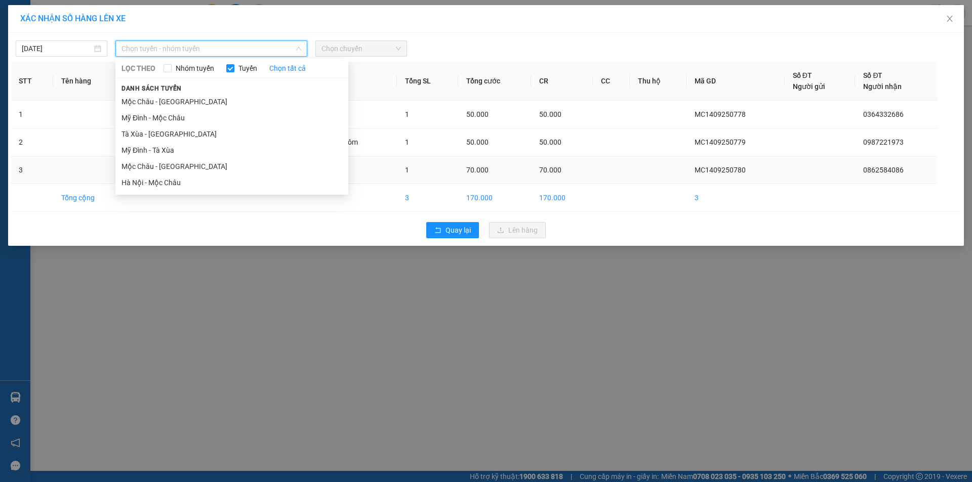
drag, startPoint x: 156, startPoint y: 166, endPoint x: 179, endPoint y: 159, distance: 23.7
click at [157, 166] on li "Mộc Châu - [GEOGRAPHIC_DATA]" at bounding box center [231, 166] width 233 height 16
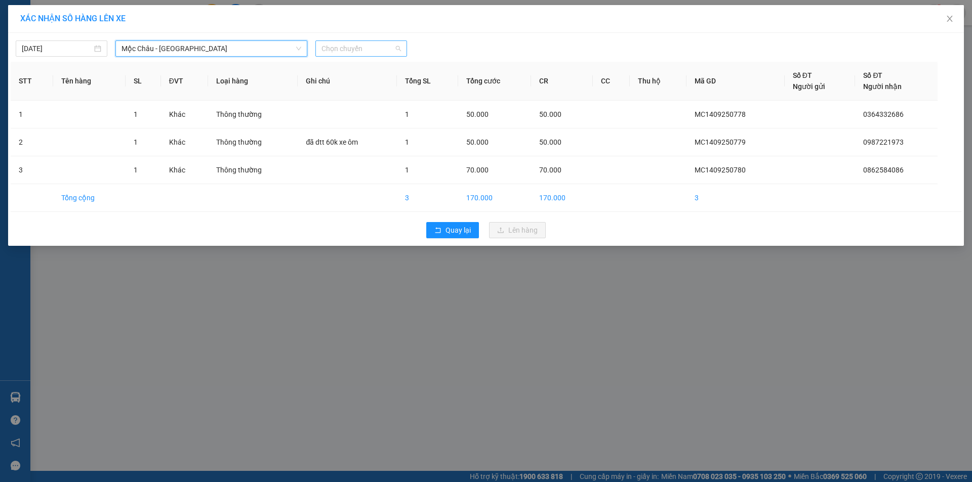
click at [346, 49] on span "Chọn chuyến" at bounding box center [360, 48] width 79 height 15
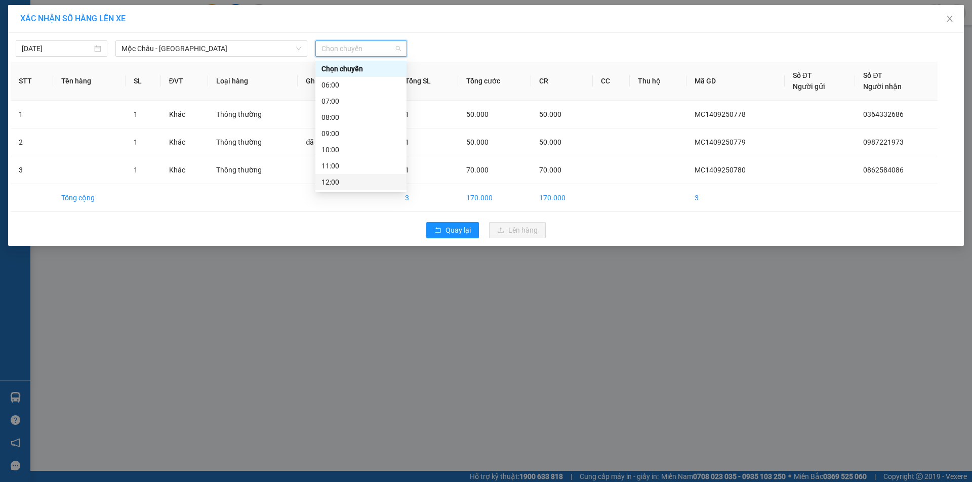
drag, startPoint x: 338, startPoint y: 166, endPoint x: 339, endPoint y: 181, distance: 15.2
click at [339, 181] on div "Chọn chuyến 06:00 07:00 08:00 09:00 10:00 11:00 12:00 13:00 13:30 14:00 15:00 1…" at bounding box center [360, 198] width 91 height 275
click at [339, 181] on div "12:00" at bounding box center [360, 182] width 79 height 11
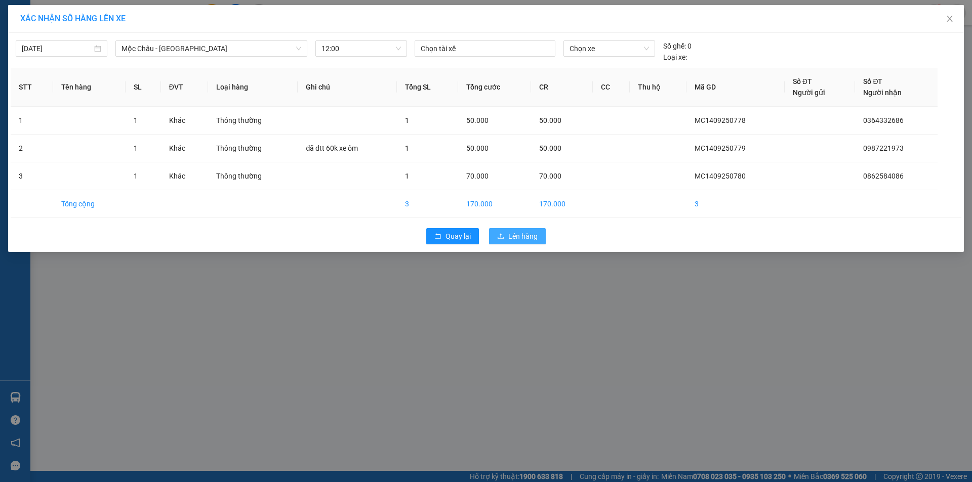
click at [510, 239] on span "Lên hàng" at bounding box center [522, 236] width 29 height 11
